Goal: Information Seeking & Learning: Check status

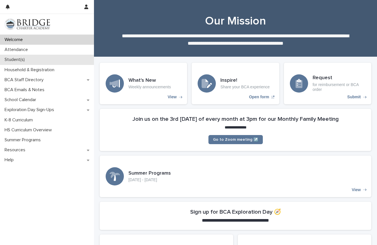
click at [37, 62] on div "Student(s)" at bounding box center [47, 60] width 94 height 10
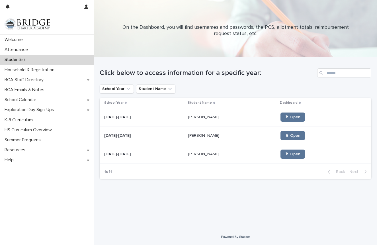
click at [169, 158] on div "[DATE]-[DATE] [DATE]-[DATE]" at bounding box center [144, 154] width 80 height 9
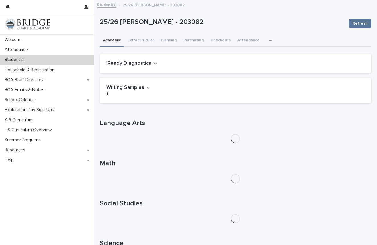
click at [269, 40] on icon "button" at bounding box center [270, 40] width 3 height 4
click at [254, 54] on button "General" at bounding box center [253, 55] width 38 height 9
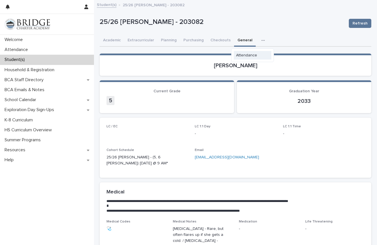
click at [240, 54] on span "Attendance" at bounding box center [246, 55] width 21 height 4
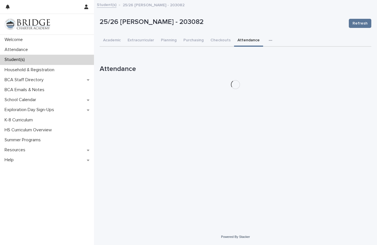
click at [266, 41] on button "button" at bounding box center [272, 40] width 13 height 11
click at [269, 41] on icon "button" at bounding box center [270, 40] width 3 height 4
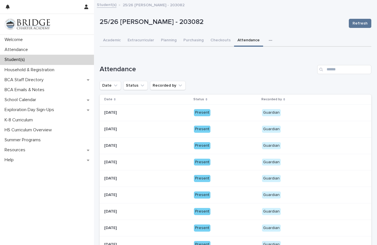
click at [269, 40] on icon "button" at bounding box center [270, 40] width 3 height 4
click at [246, 54] on span "General" at bounding box center [243, 55] width 15 height 4
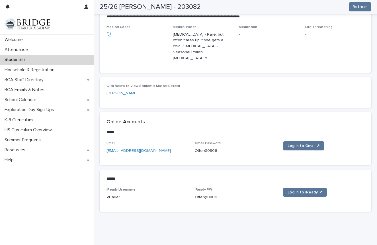
scroll to position [194, 0]
click at [302, 191] on span "Log in to iReady ↗" at bounding box center [305, 193] width 35 height 4
